Goal: Task Accomplishment & Management: Use online tool/utility

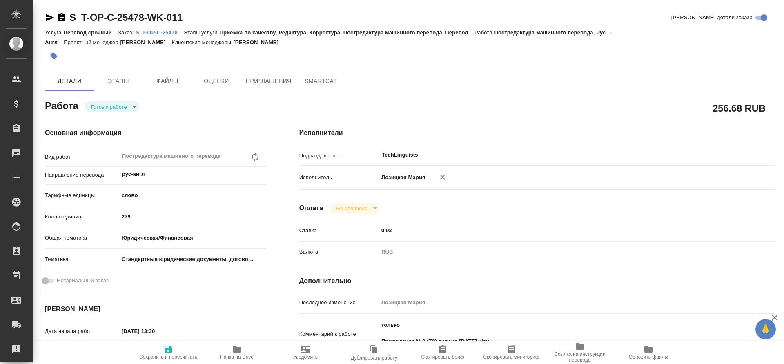
click at [169, 31] on p "S_T-OP-C-25478" at bounding box center [160, 32] width 48 height 6
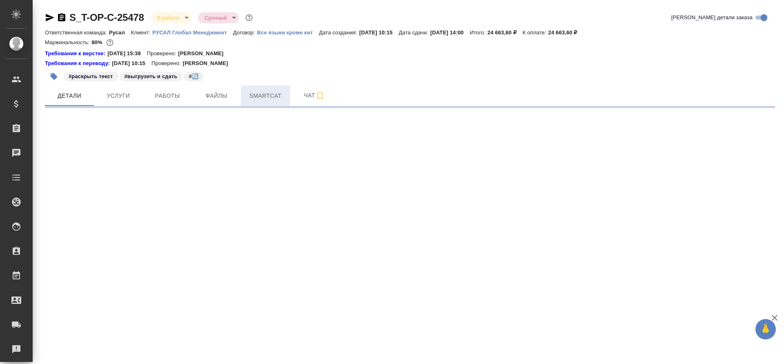
select select "RU"
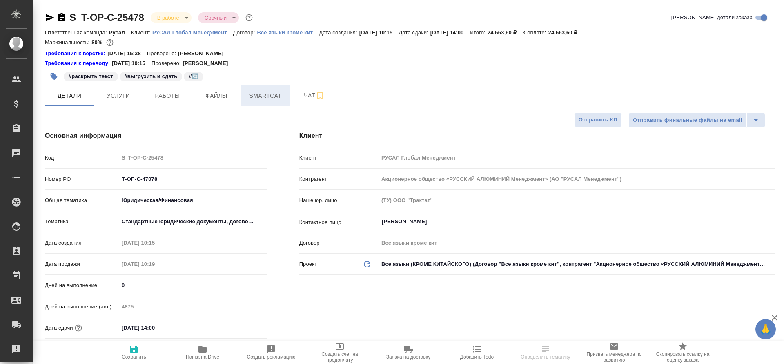
type textarea "x"
type input "[PERSON_NAME]"
type input "Журавлева Александра"
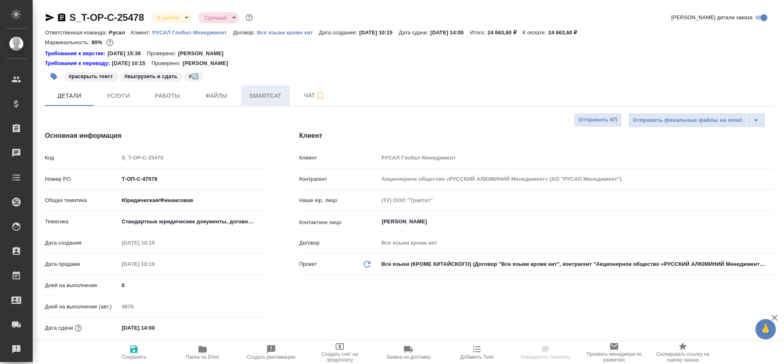
click at [257, 99] on span "Smartcat" at bounding box center [265, 96] width 39 height 10
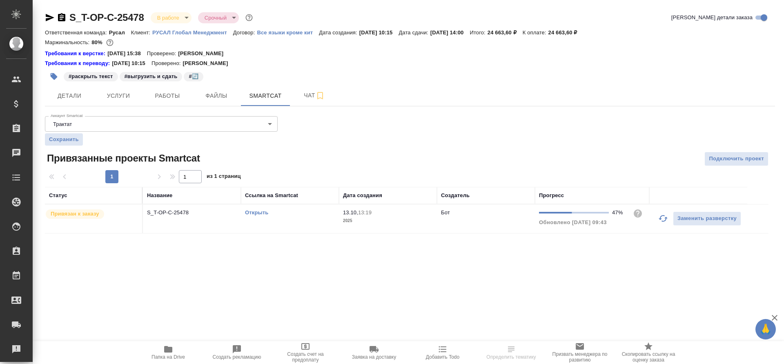
click at [250, 211] on link "Открыть" at bounding box center [256, 212] width 23 height 6
